Goal: Task Accomplishment & Management: Manage account settings

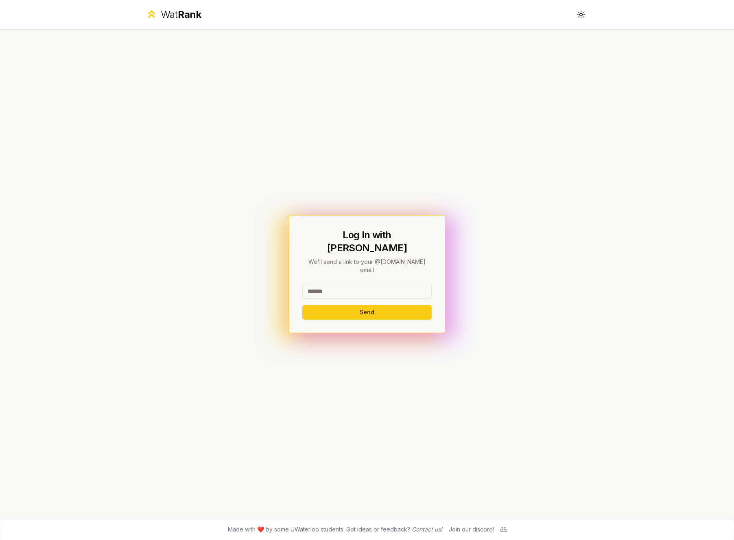
click at [316, 284] on input at bounding box center [366, 291] width 129 height 15
type input "*"
click at [302, 305] on button "Send" at bounding box center [366, 312] width 129 height 15
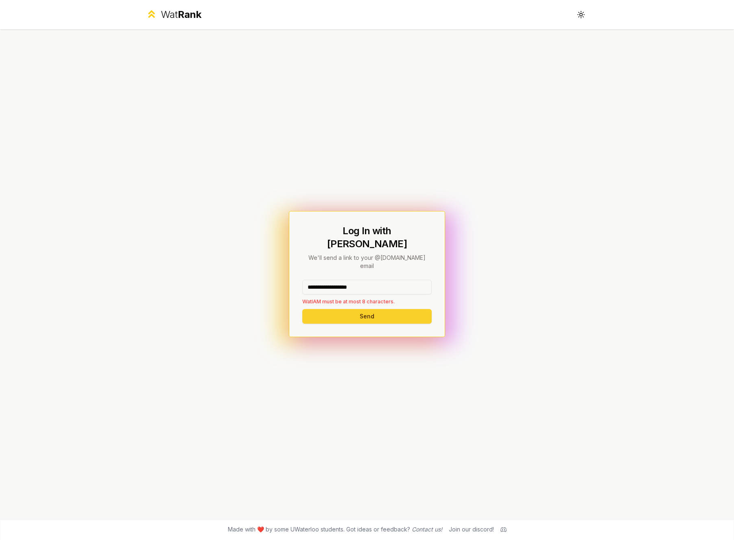
click at [359, 309] on button "Send" at bounding box center [366, 316] width 129 height 15
drag, startPoint x: 385, startPoint y: 273, endPoint x: 225, endPoint y: 272, distance: 159.5
click at [225, 272] on div "**********" at bounding box center [367, 274] width 469 height 490
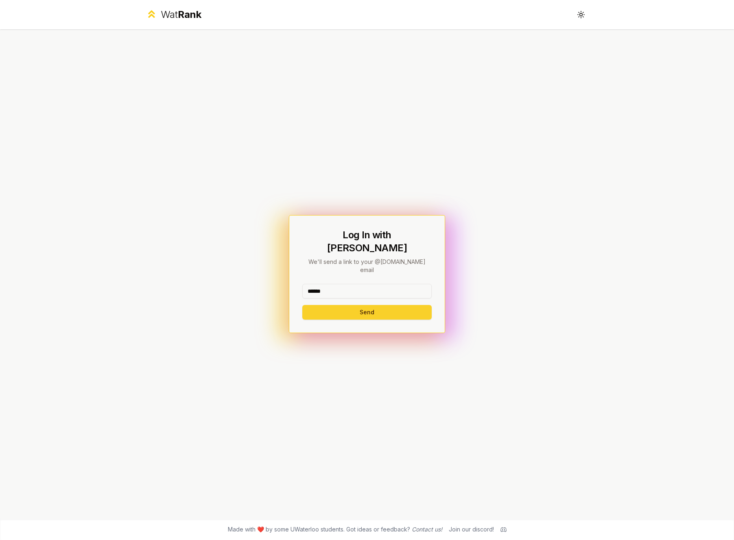
type input "******"
click at [306, 305] on button "Send" at bounding box center [366, 312] width 129 height 15
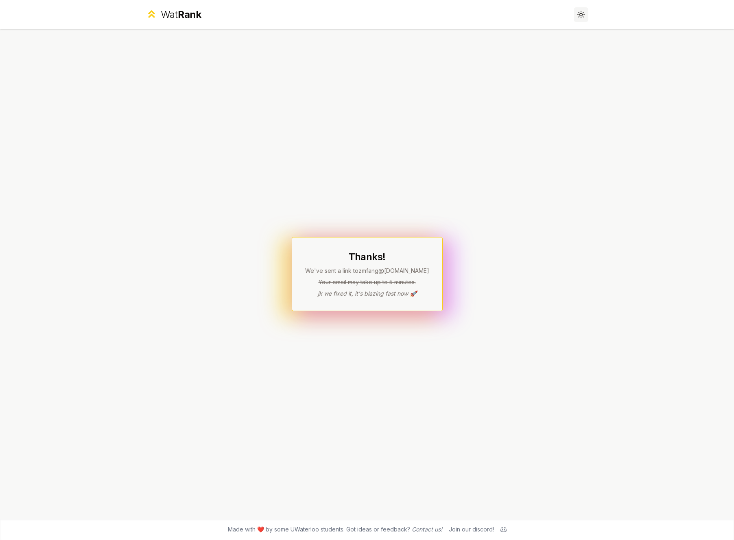
click at [580, 17] on icon at bounding box center [581, 15] width 8 height 8
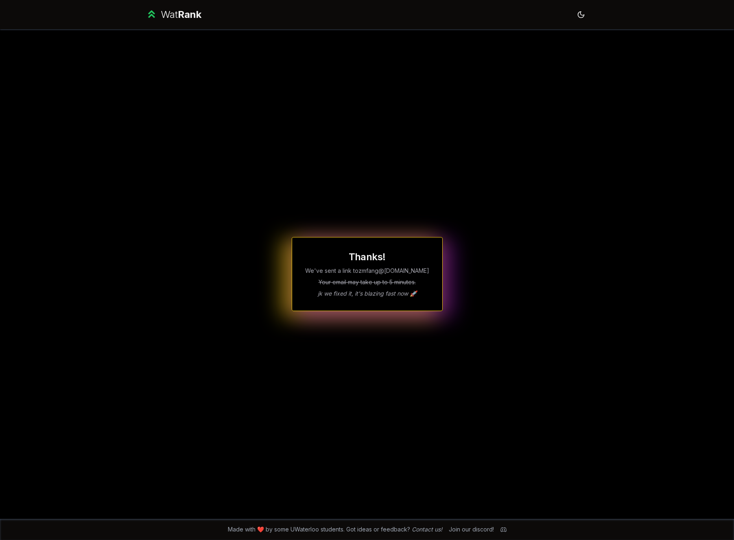
click at [419, 148] on div "Thanks! We've sent a link to zmfang @[DOMAIN_NAME] Your email may take up to 5 …" at bounding box center [367, 274] width 469 height 490
click at [575, 20] on button "Toggle theme" at bounding box center [581, 14] width 15 height 15
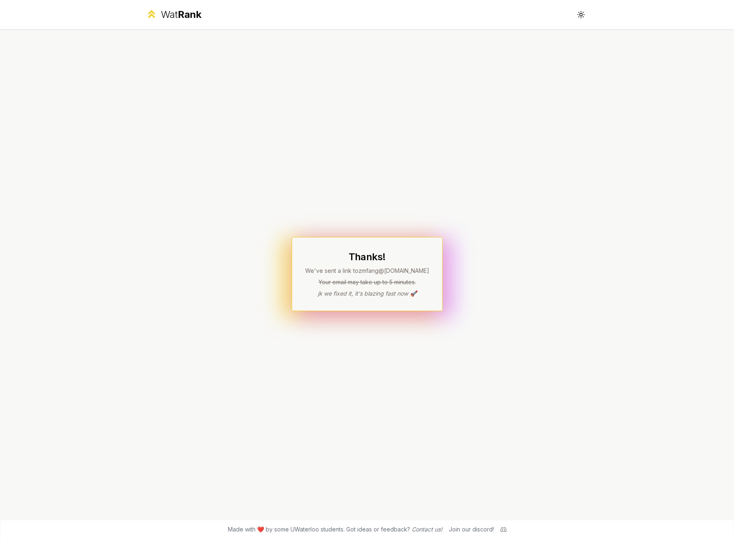
click at [388, 140] on div "Thanks! We've sent a link to zmfang @[DOMAIN_NAME] Your email may take up to 5 …" at bounding box center [367, 274] width 469 height 490
click at [153, 322] on div "Thanks! We've sent a link to zmfang @[DOMAIN_NAME] Your email may take up to 5 …" at bounding box center [367, 274] width 469 height 490
